Goal: Submit feedback/report problem

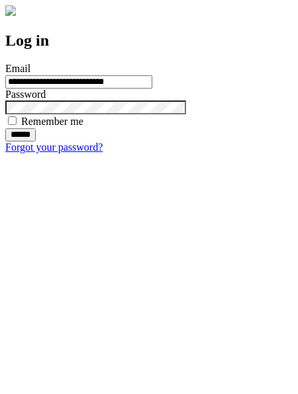
click at [36, 142] on input "******" at bounding box center [20, 134] width 30 height 13
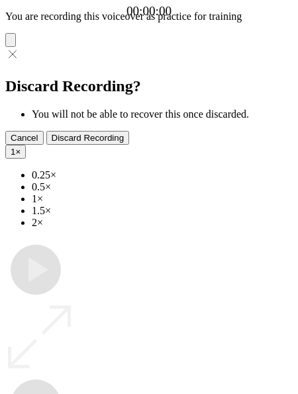
type input "**********"
